Goal: Information Seeking & Learning: Check status

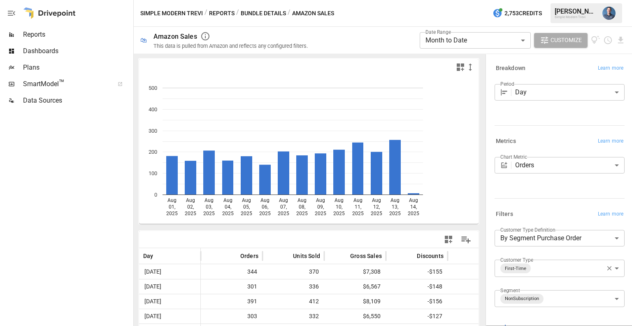
click at [40, 31] on span "Reports" at bounding box center [77, 35] width 109 height 10
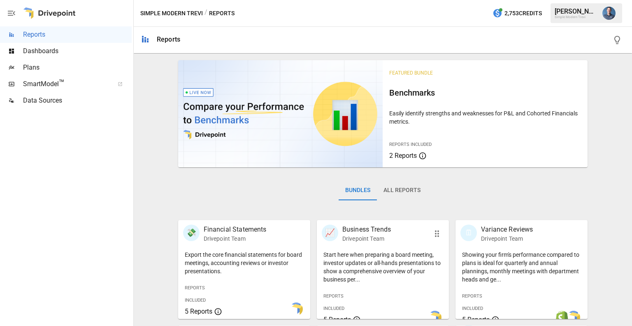
scroll to position [207, 0]
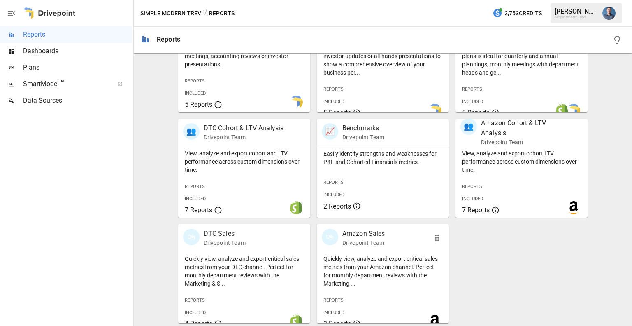
click at [365, 282] on p "Quickly view, analyze and export critical sales metrics from your Amazon channe…" at bounding box center [383, 270] width 119 height 33
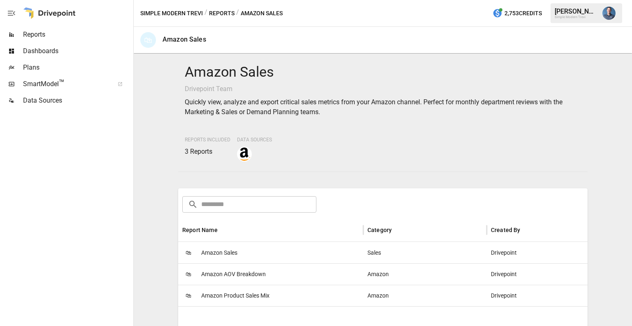
scroll to position [127, 0]
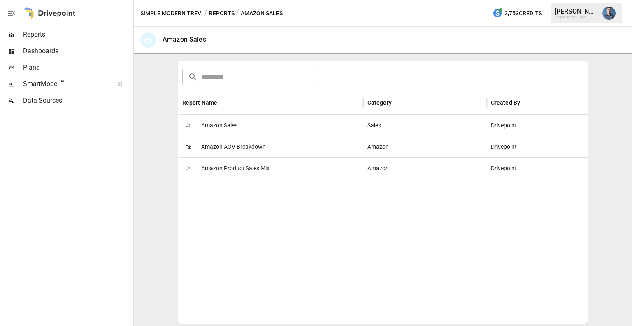
click at [226, 163] on span "Amazon Product Sales Mix" at bounding box center [235, 168] width 68 height 21
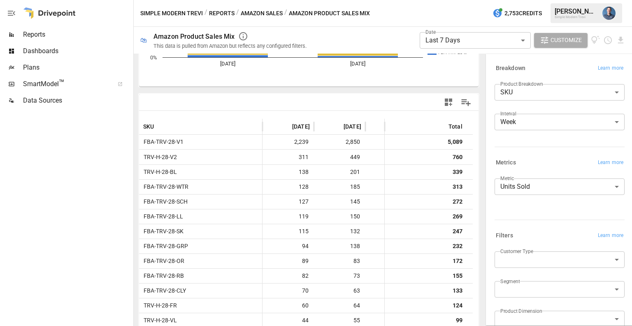
scroll to position [173, 0]
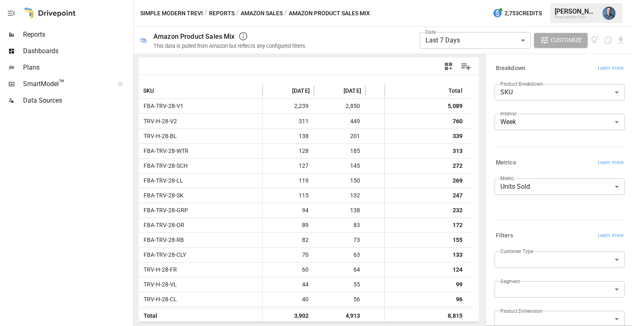
click at [479, 0] on body "**********" at bounding box center [316, 0] width 632 height 0
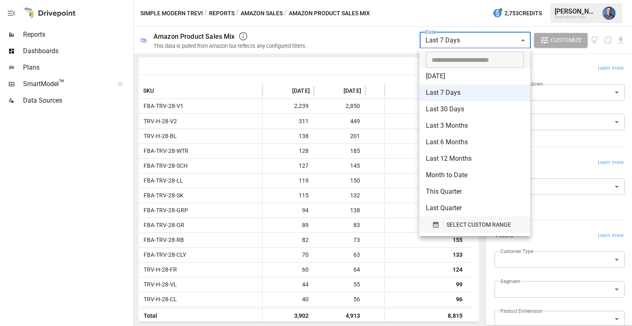
click at [477, 226] on span "SELECT CUSTOM RANGE" at bounding box center [479, 224] width 65 height 10
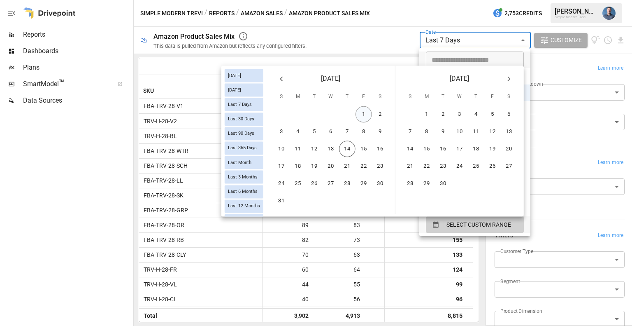
click at [361, 117] on button "1" at bounding box center [364, 114] width 16 height 16
click at [350, 148] on button "14" at bounding box center [347, 149] width 16 height 16
type input "******"
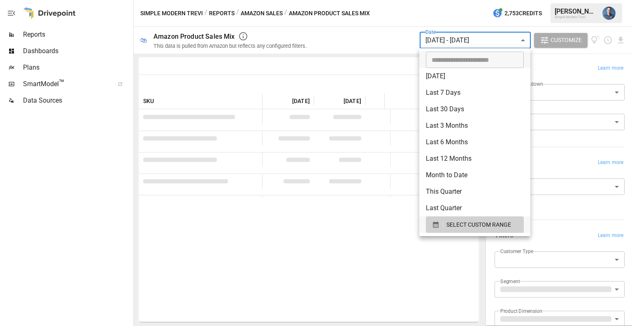
click at [341, 154] on div at bounding box center [316, 163] width 632 height 326
